Goal: Task Accomplishment & Management: Manage account settings

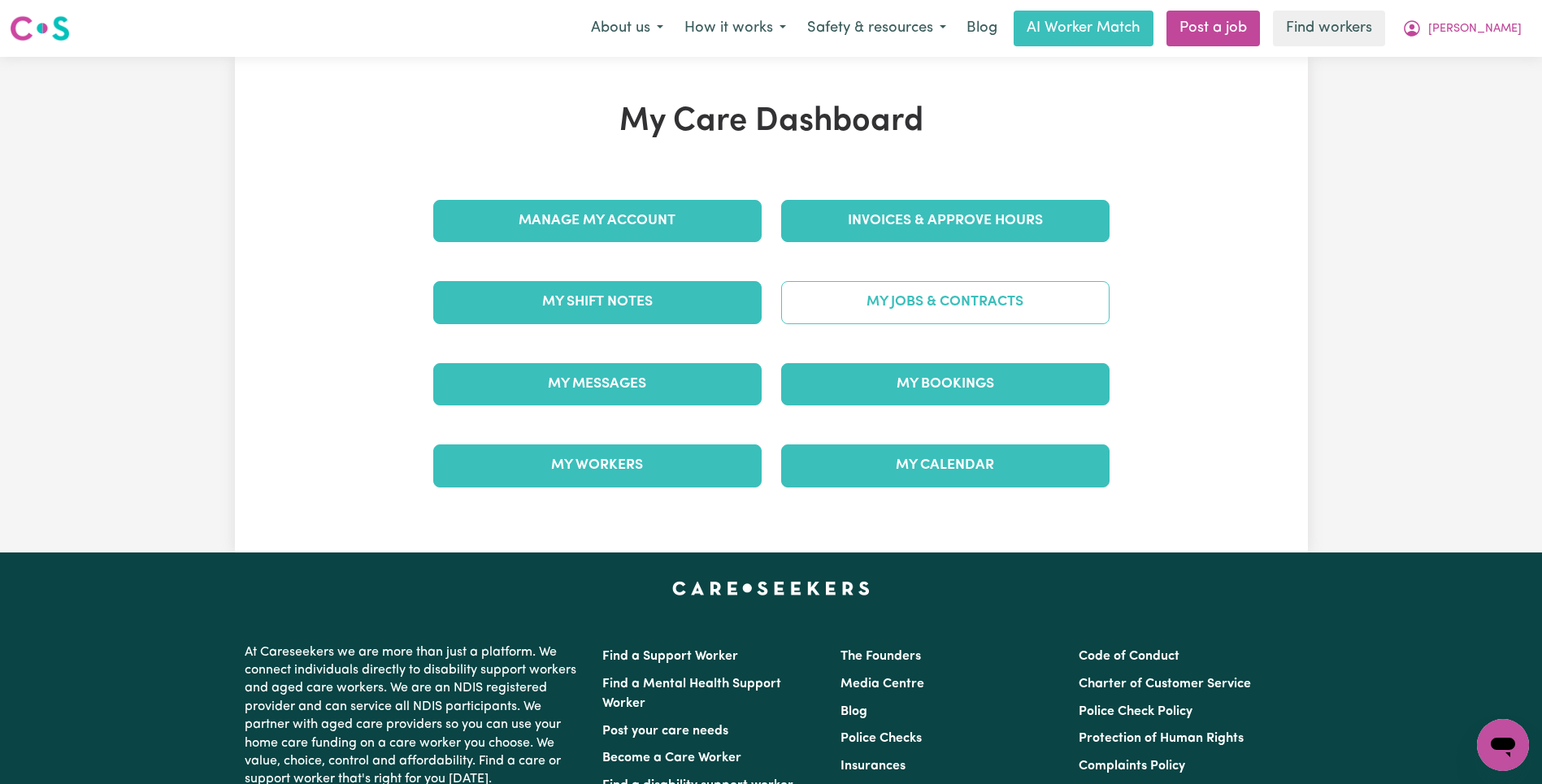
click at [926, 308] on link "My Jobs & Contracts" at bounding box center [945, 302] width 329 height 42
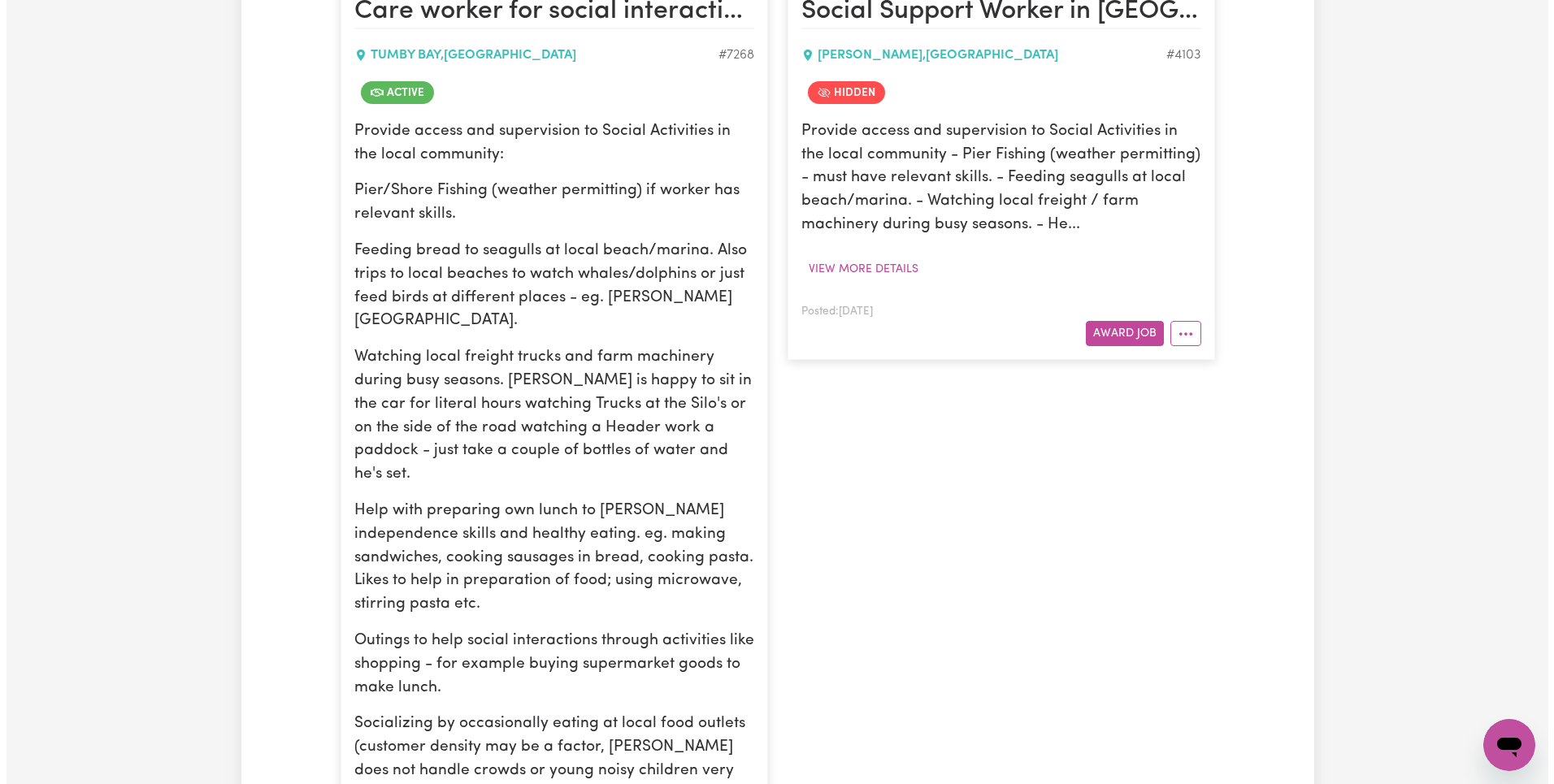
scroll to position [777, 0]
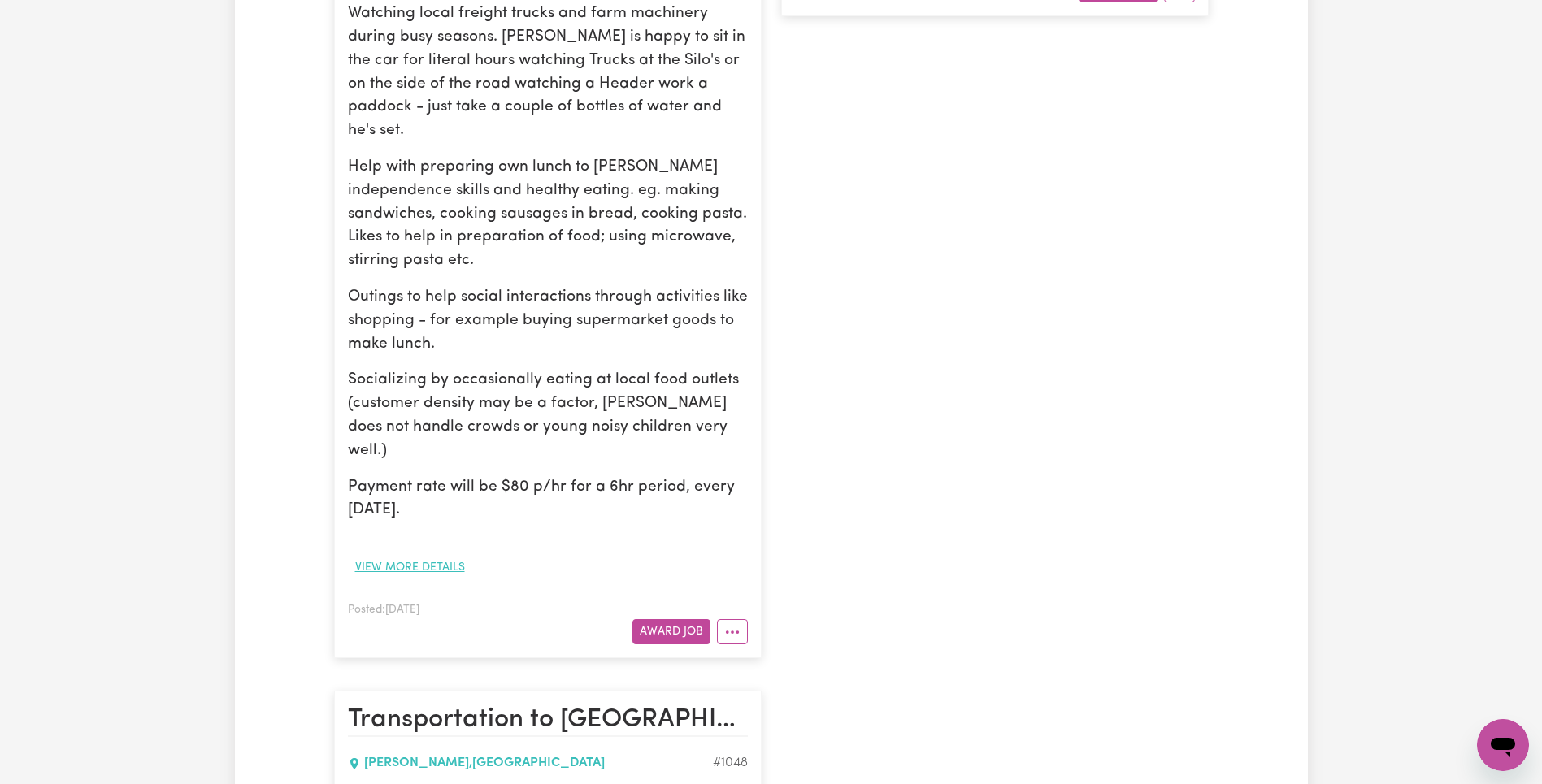
click at [406, 555] on button "View more details" at bounding box center [410, 567] width 125 height 25
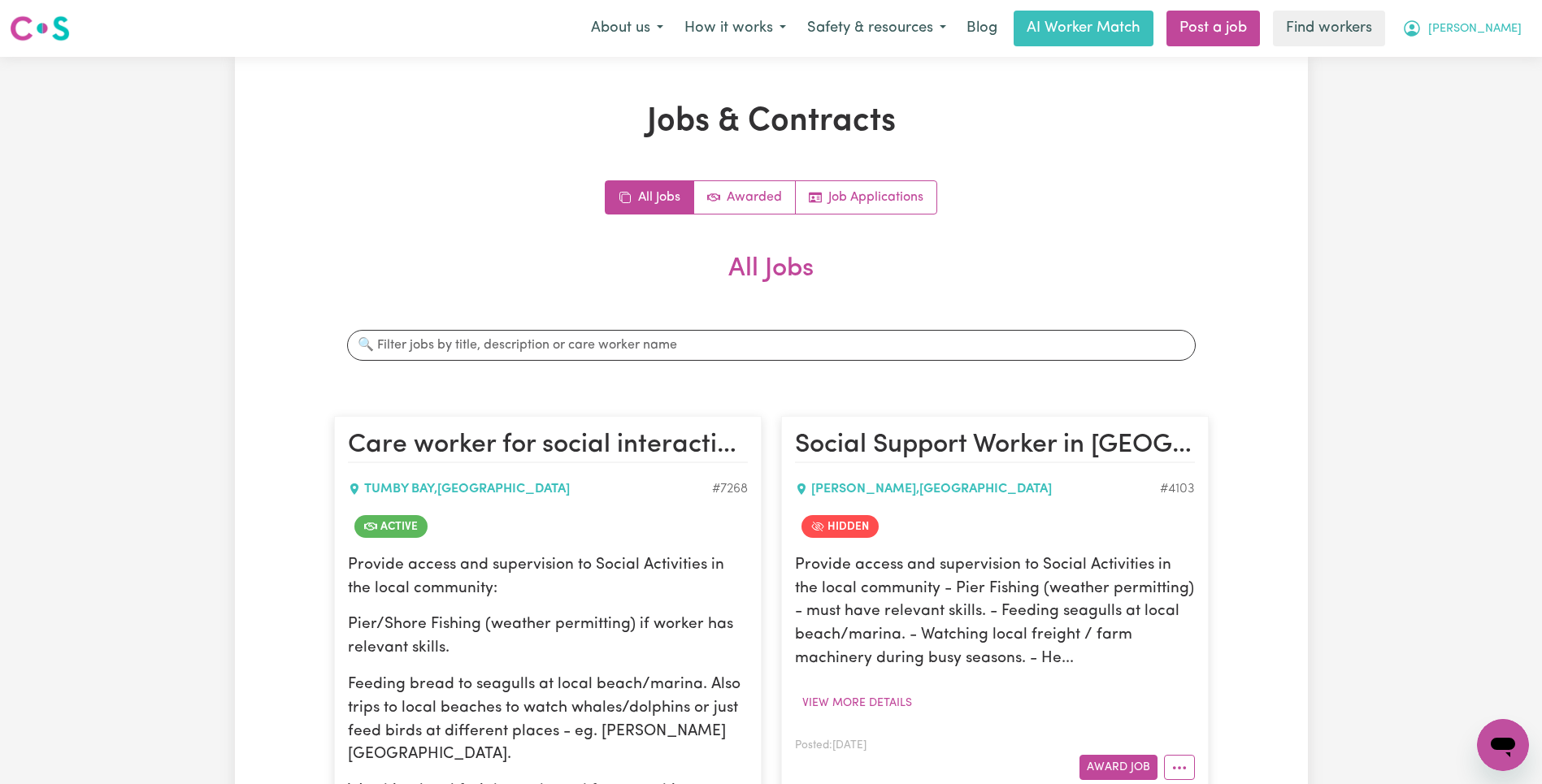
drag, startPoint x: 1507, startPoint y: 33, endPoint x: 1501, endPoint y: 41, distance: 10.0
click at [1507, 32] on span "[PERSON_NAME]" at bounding box center [1475, 29] width 93 height 18
click at [1481, 94] on link "Logout" at bounding box center [1467, 93] width 128 height 31
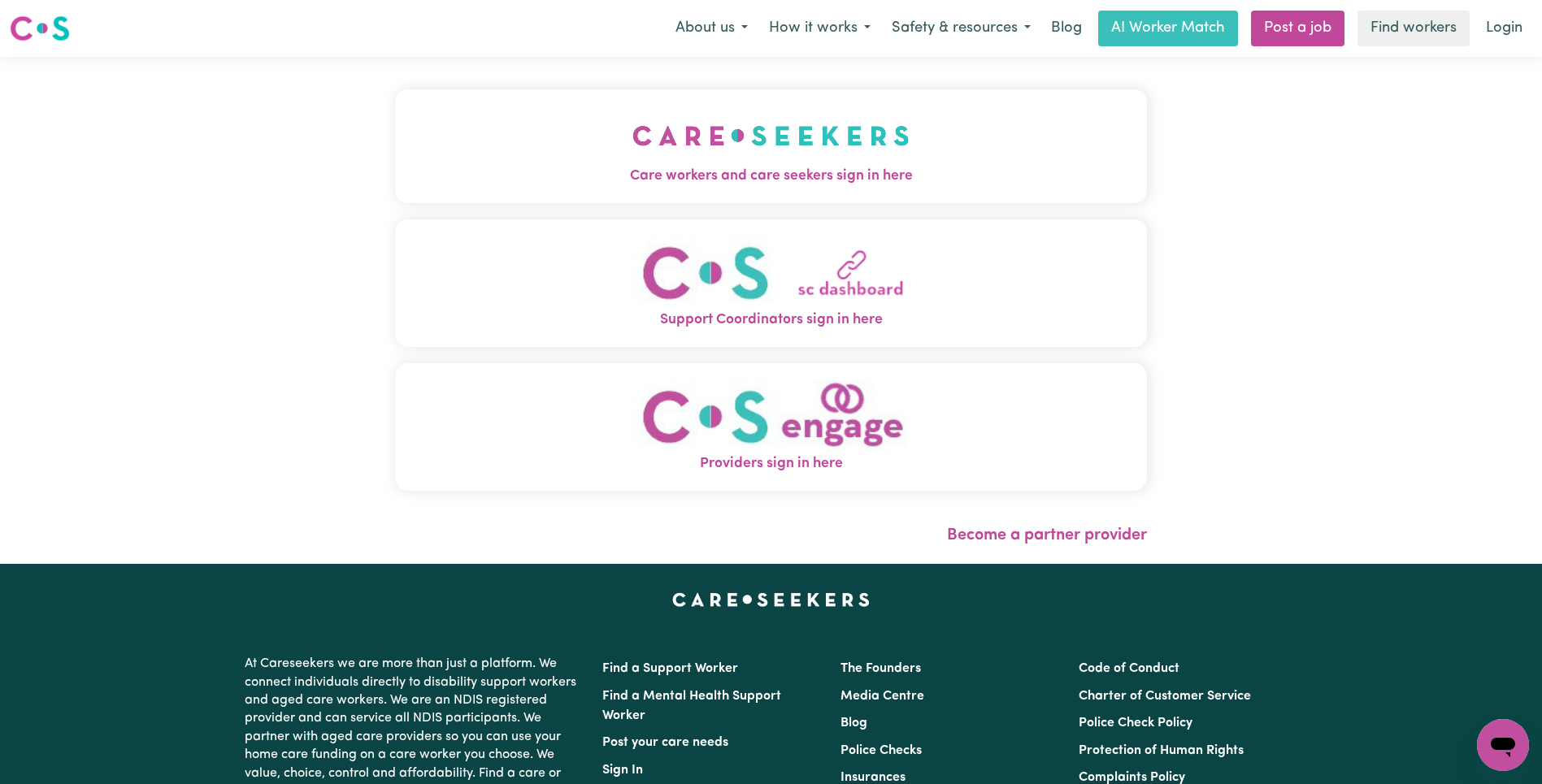
drag, startPoint x: 440, startPoint y: 169, endPoint x: 612, endPoint y: 224, distance: 180.6
click at [443, 169] on span "Care workers and care seekers sign in here" at bounding box center [771, 176] width 752 height 21
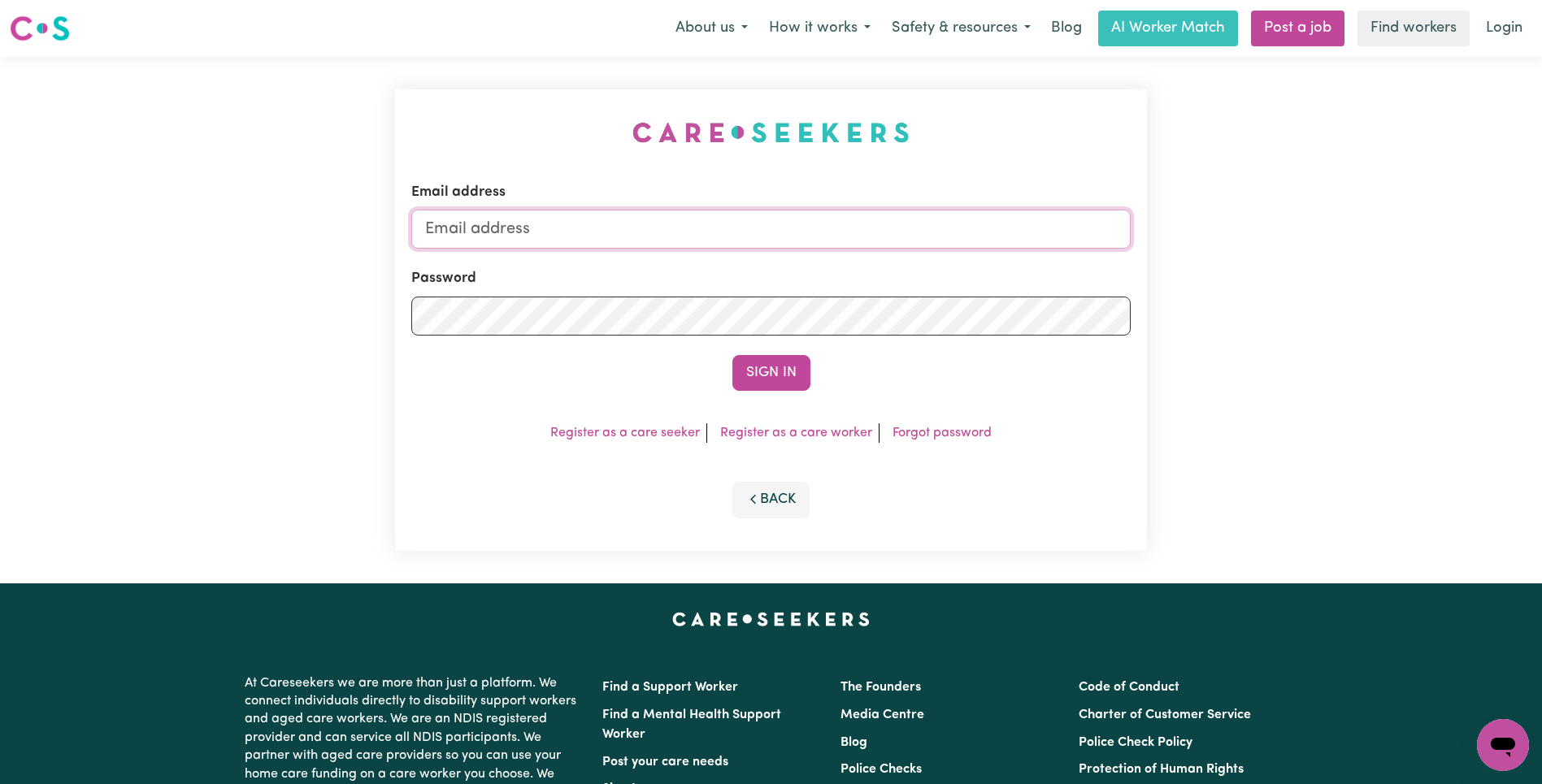
click at [727, 230] on input "Email address" at bounding box center [771, 228] width 720 height 39
type input "[EMAIL_ADDRESS][DOMAIN_NAME]"
click at [777, 374] on button "Sign In" at bounding box center [771, 373] width 78 height 35
